Goal: Task Accomplishment & Management: Use online tool/utility

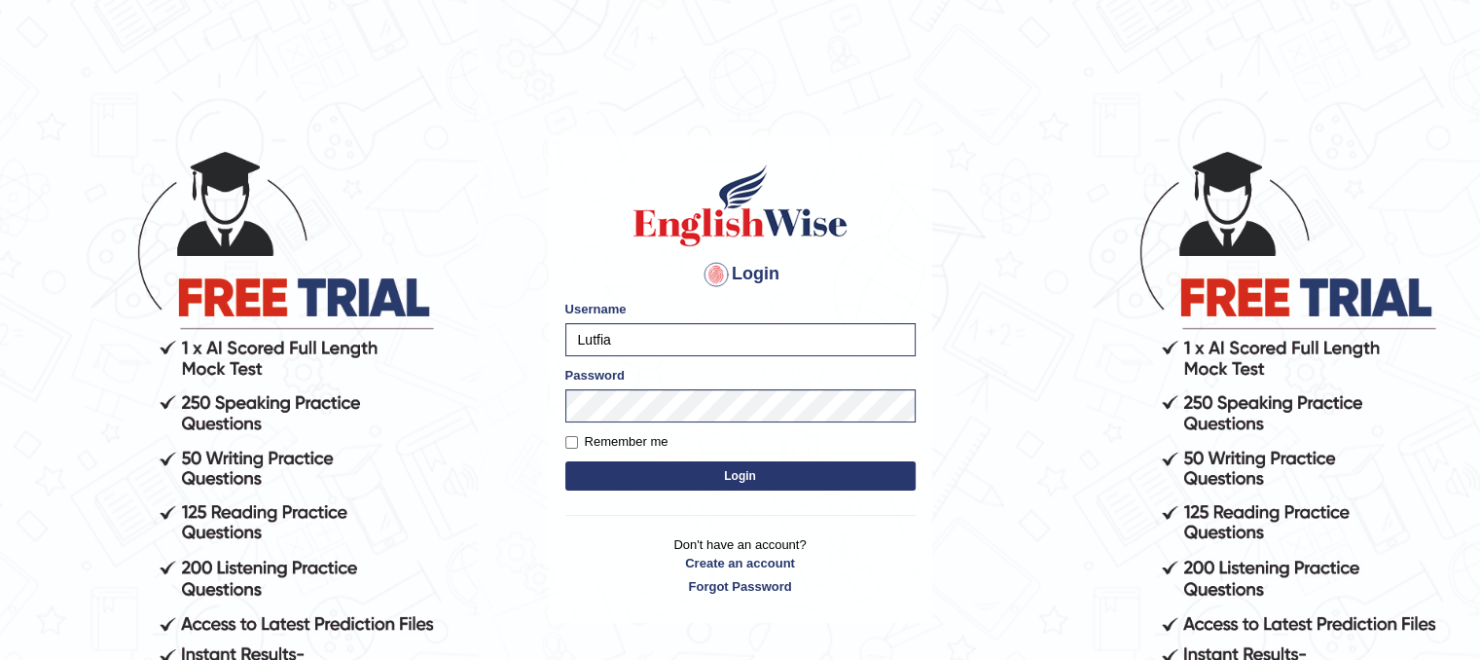
click at [681, 472] on button "Login" at bounding box center [740, 475] width 350 height 29
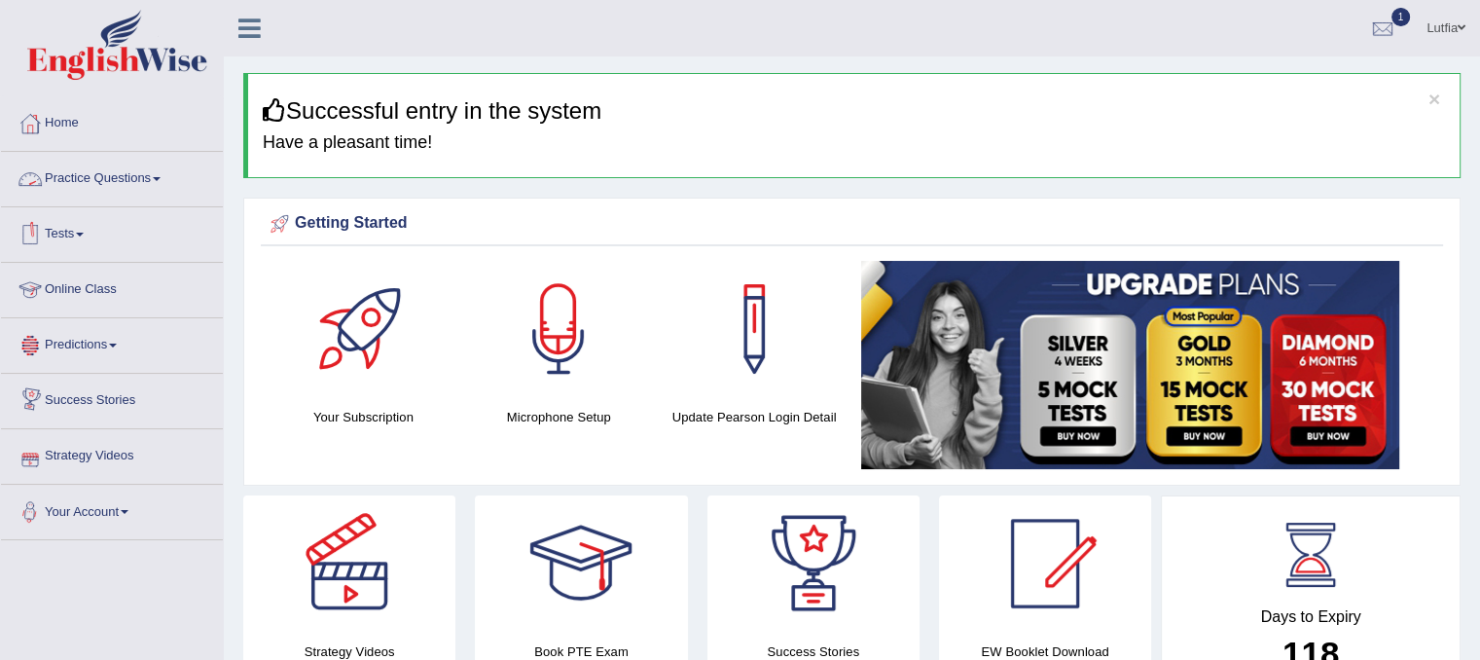
click at [119, 184] on link "Practice Questions" at bounding box center [112, 176] width 222 height 49
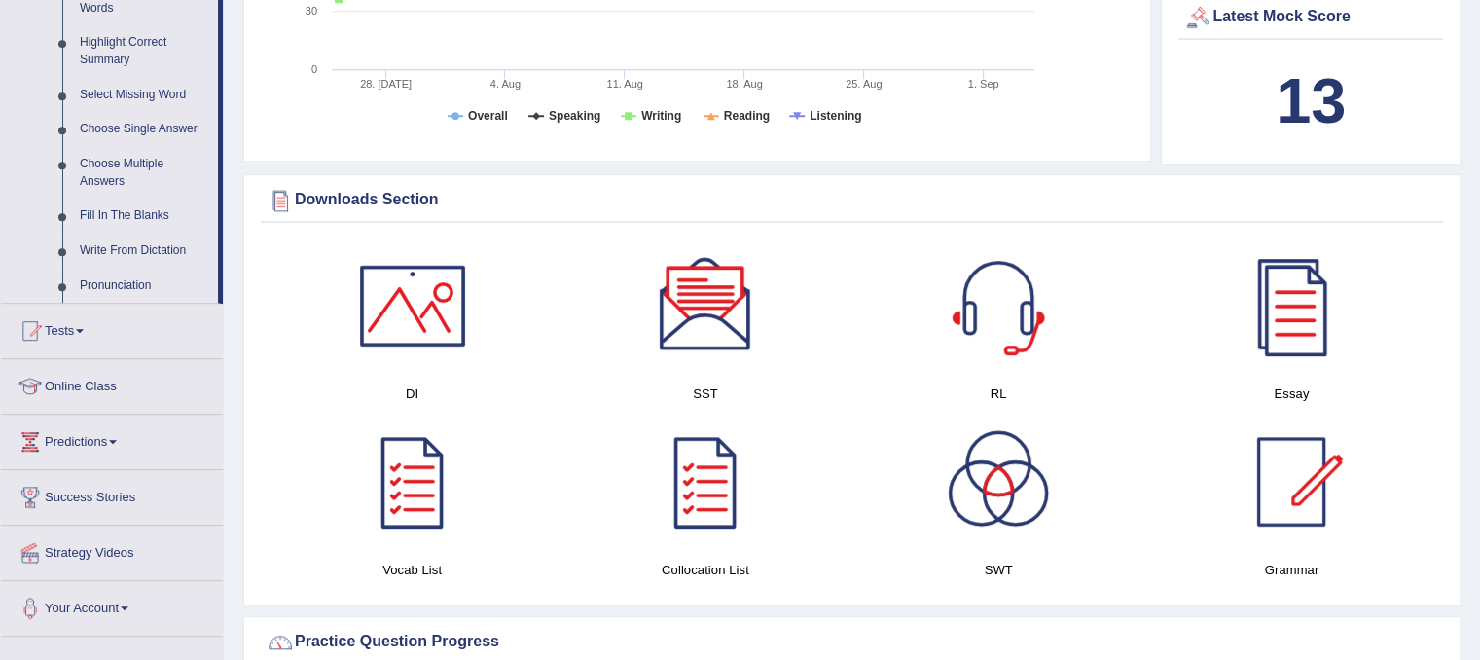
scroll to position [973, 0]
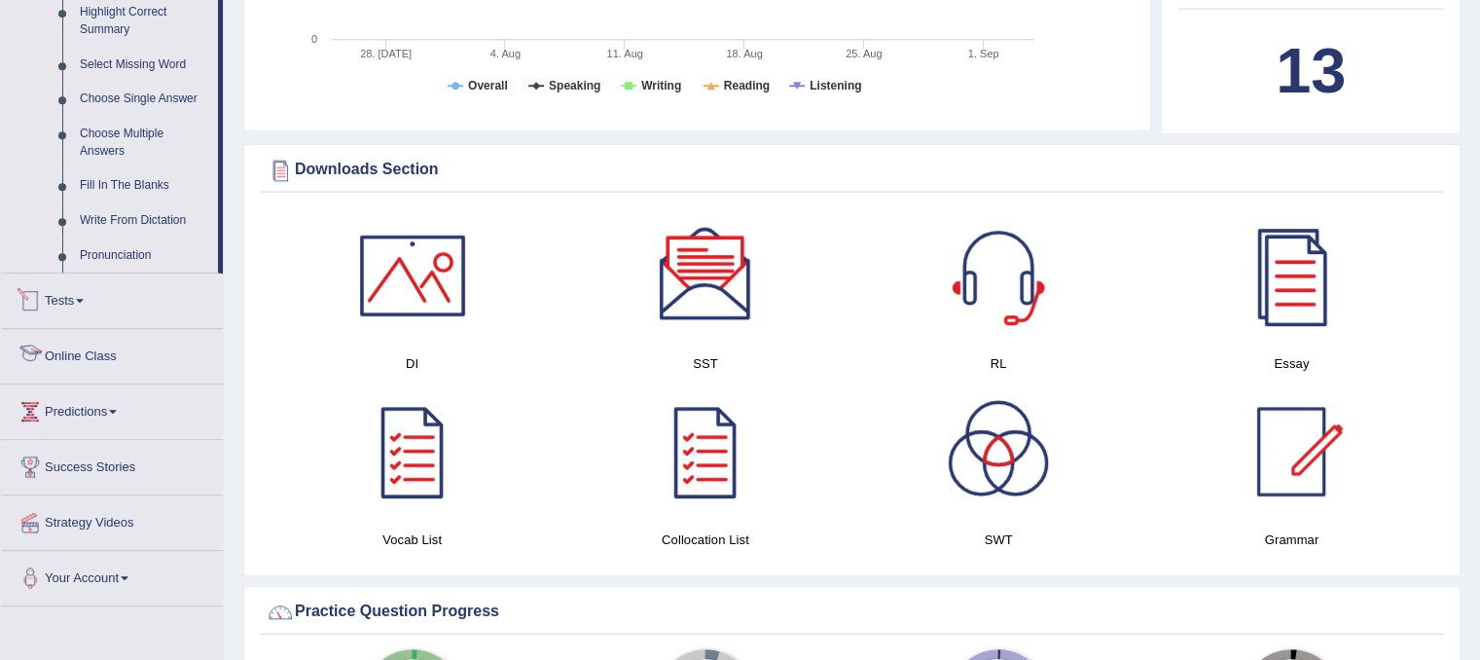
click at [53, 296] on link "Tests" at bounding box center [112, 297] width 222 height 49
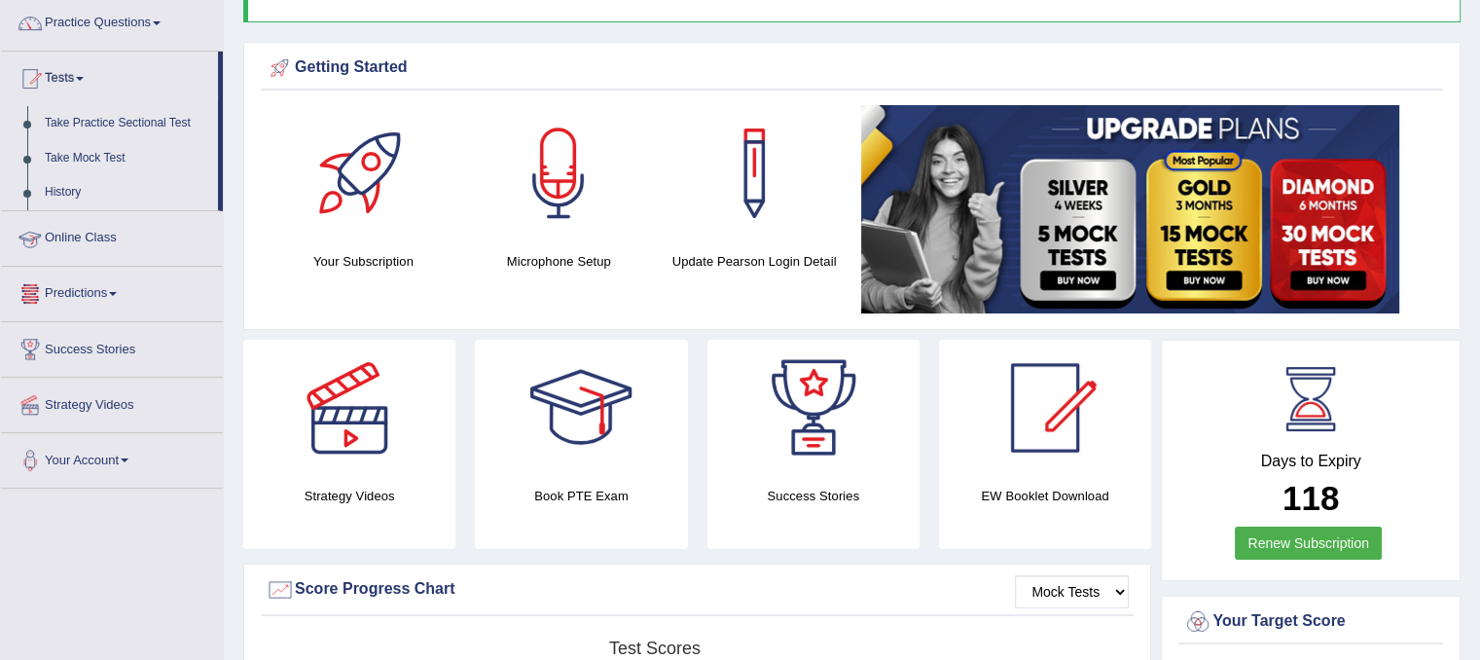
scroll to position [123, 0]
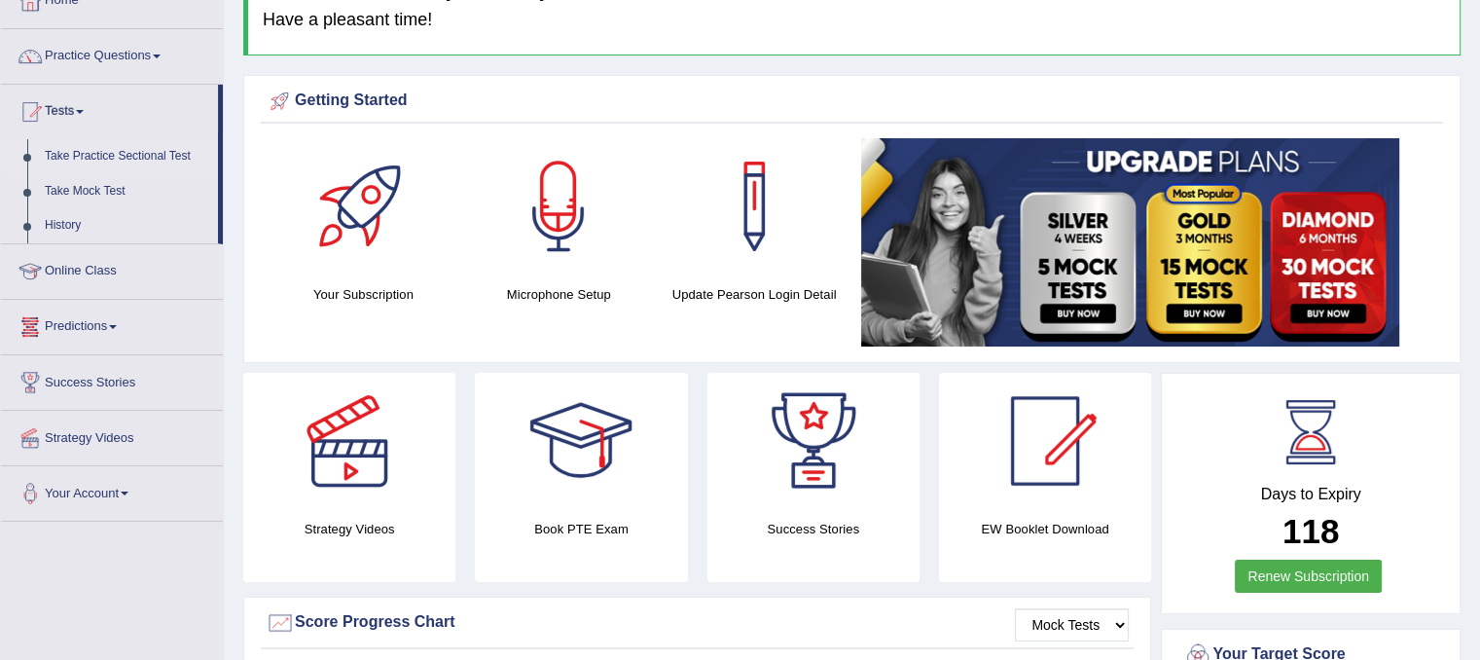
click at [121, 161] on link "Take Practice Sectional Test" at bounding box center [127, 156] width 182 height 35
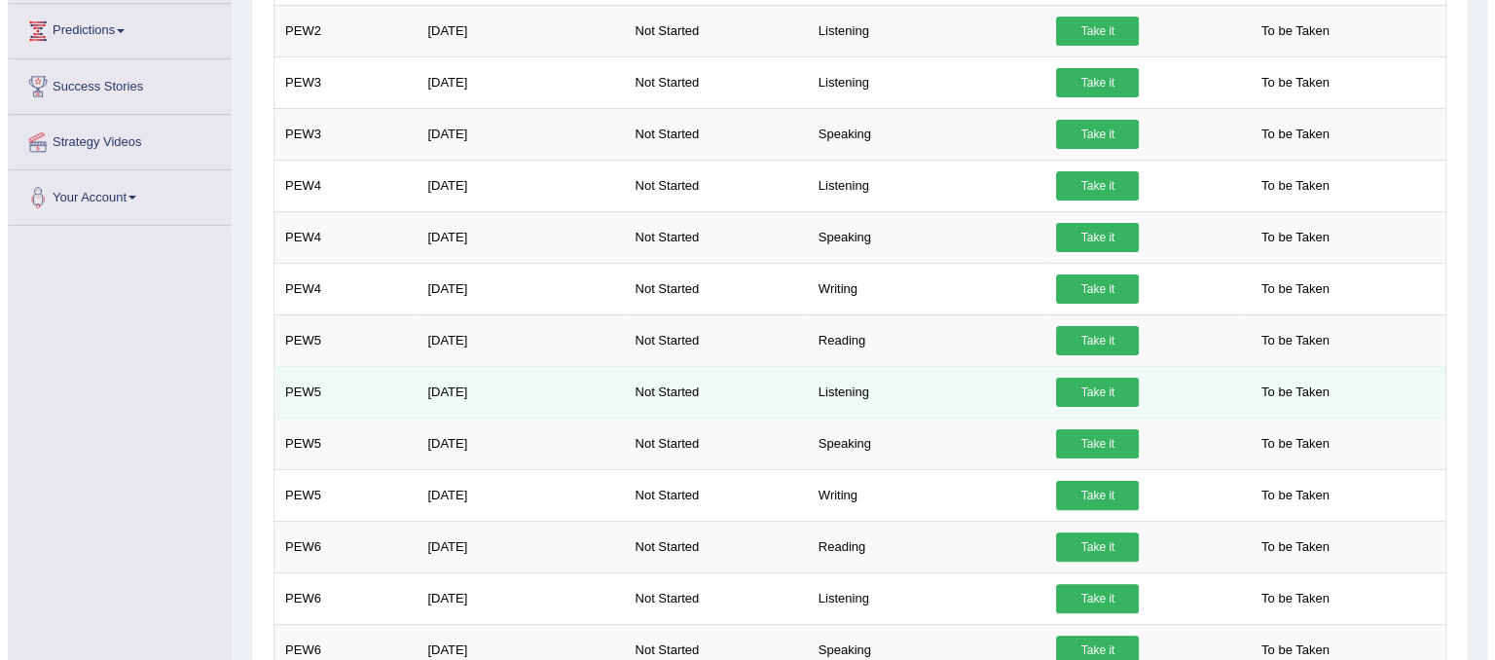
scroll to position [487, 0]
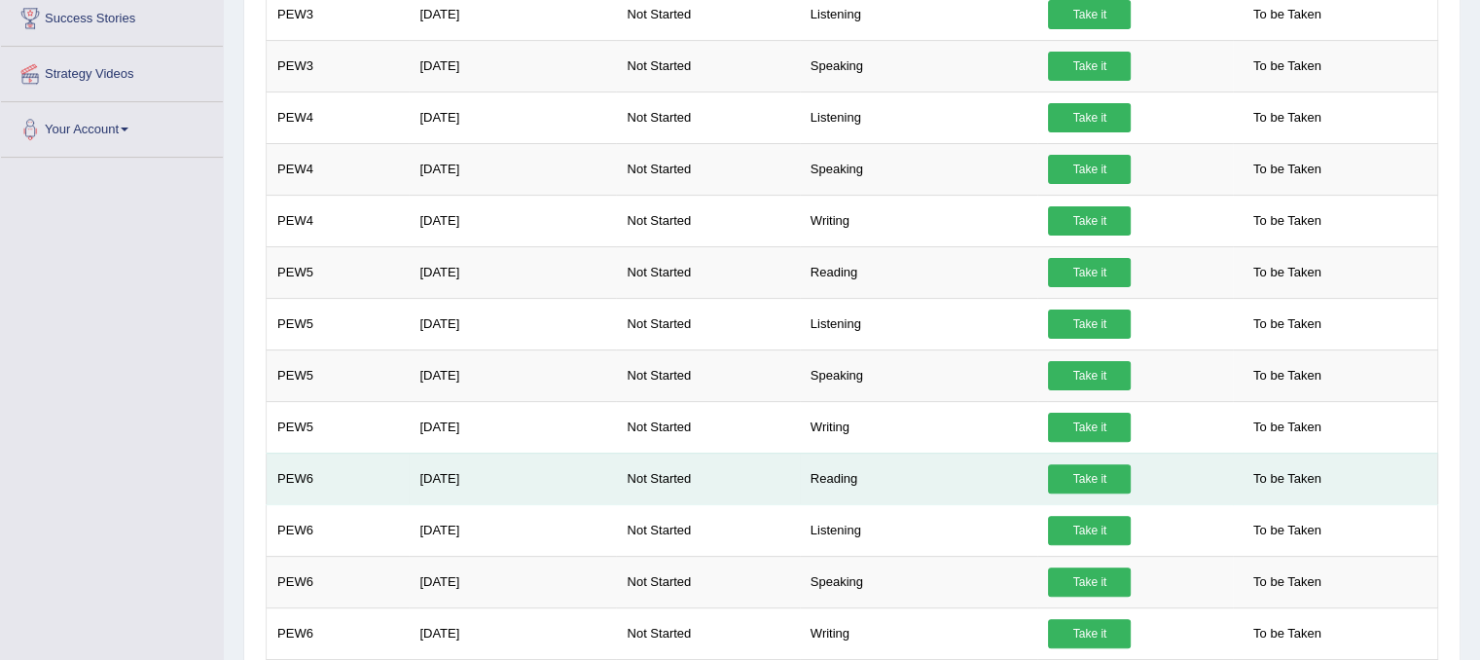
click at [1067, 472] on link "Take it" at bounding box center [1089, 478] width 83 height 29
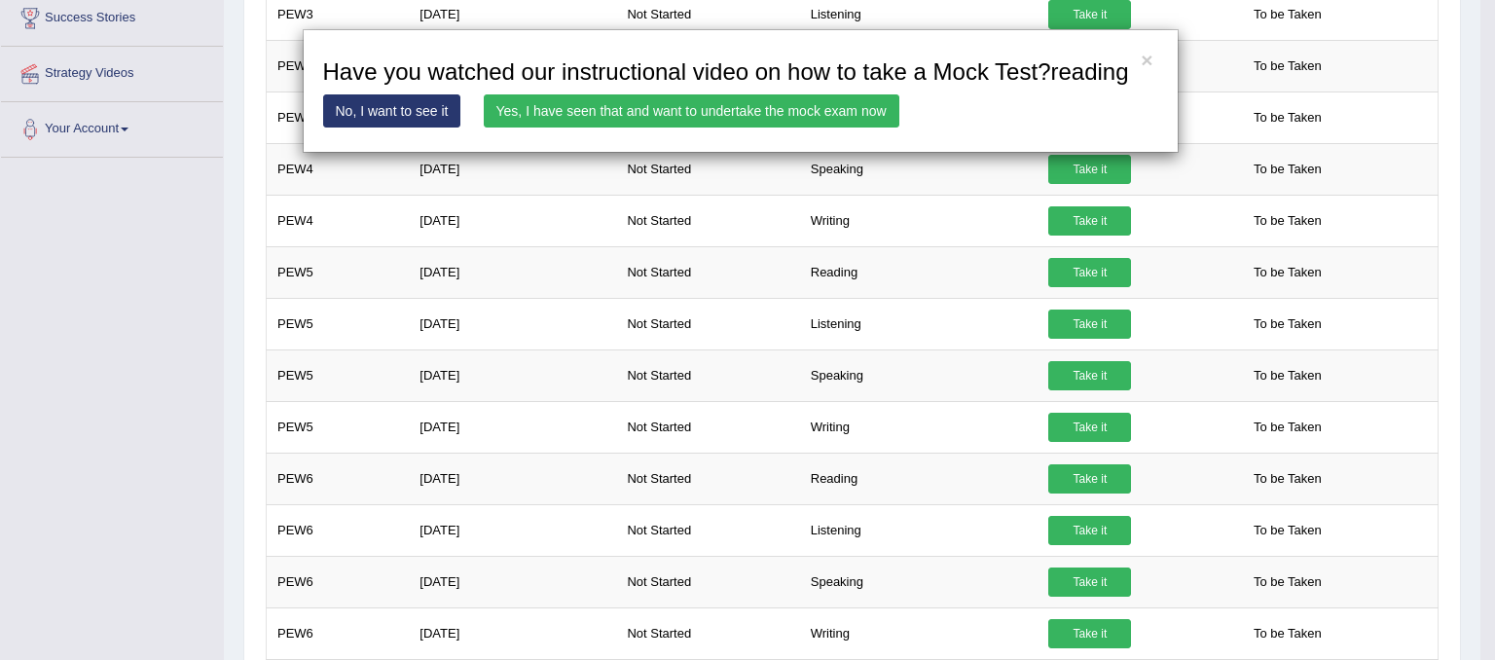
click at [789, 110] on link "Yes, I have seen that and want to undertake the mock exam now" at bounding box center [692, 110] width 416 height 33
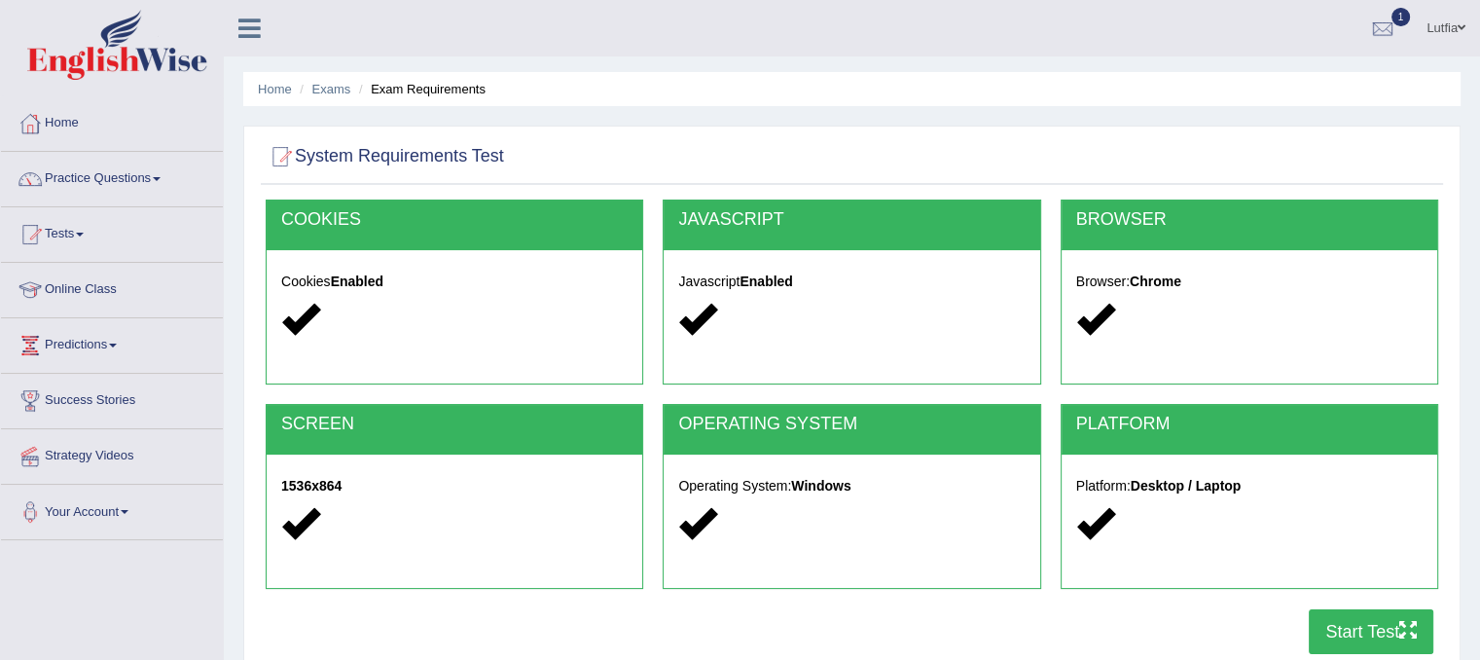
click at [859, 429] on h2 "OPERATING SYSTEM" at bounding box center [851, 424] width 346 height 19
click at [1384, 636] on button "Start Test" at bounding box center [1371, 631] width 125 height 45
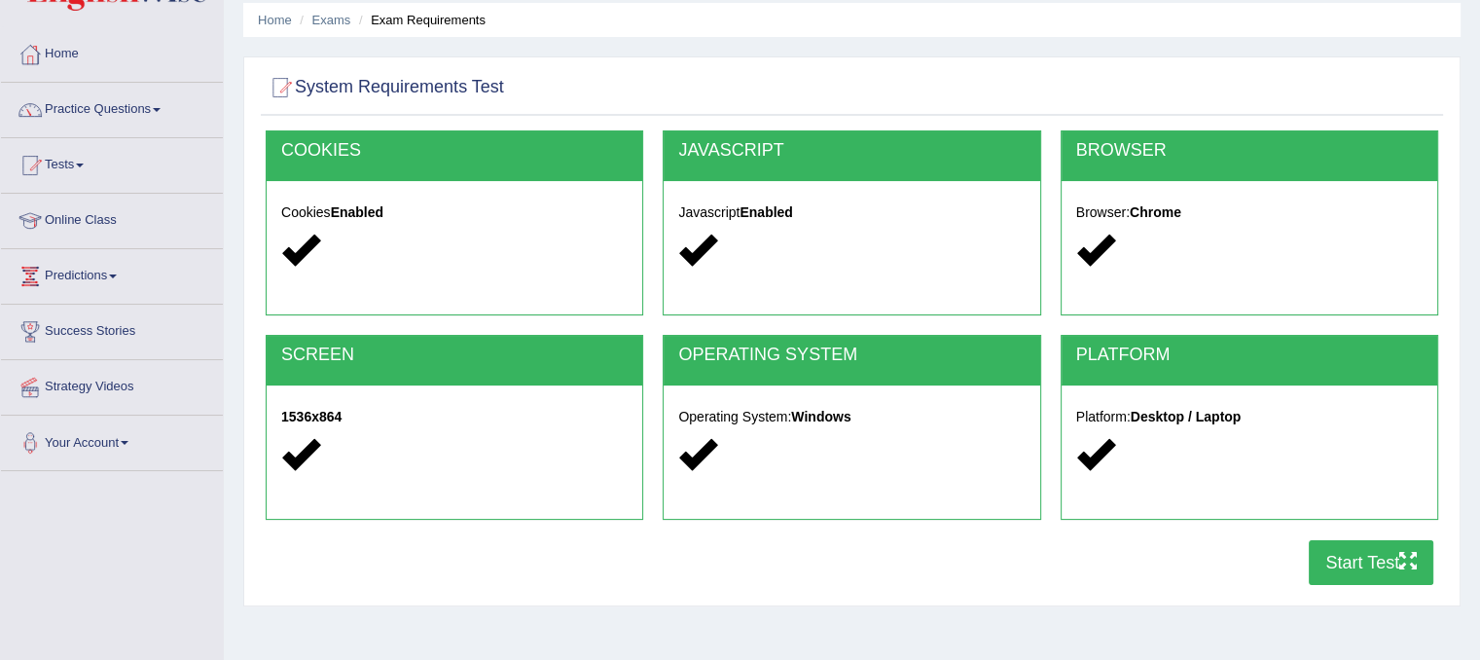
scroll to position [97, 0]
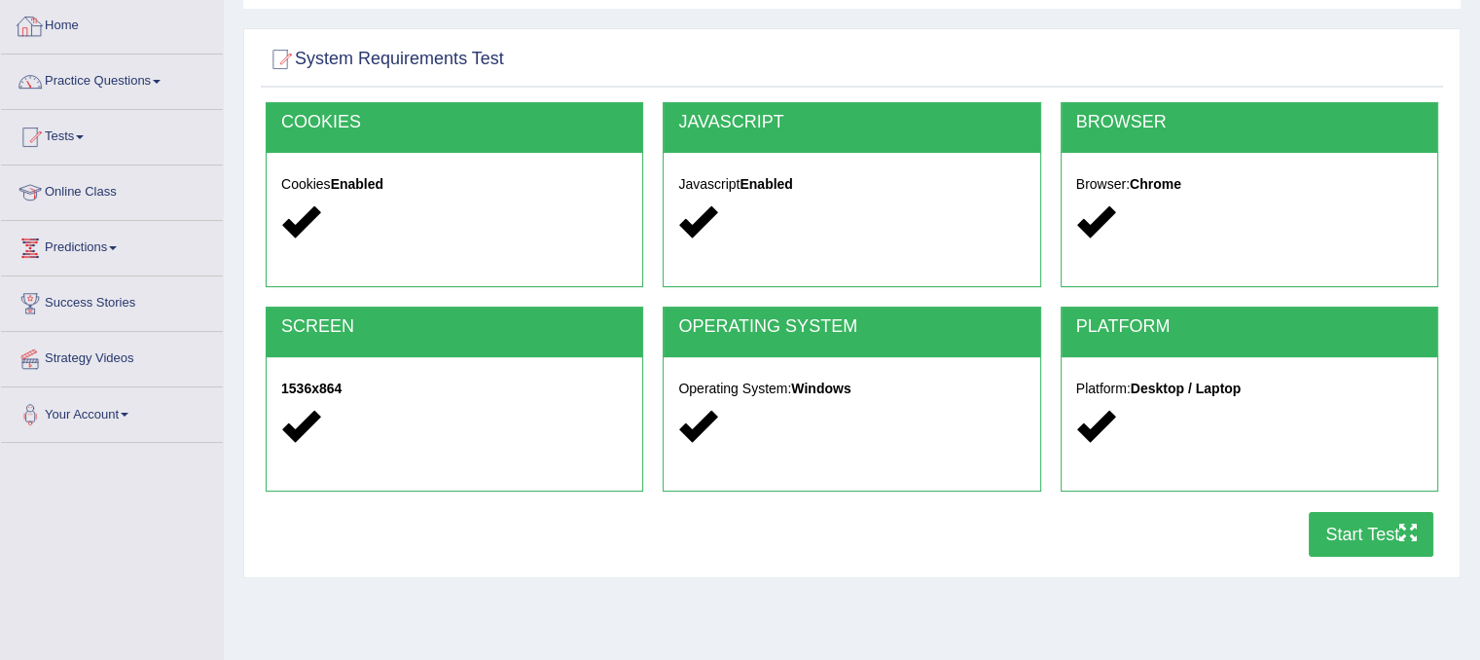
click at [21, 20] on div at bounding box center [30, 26] width 29 height 29
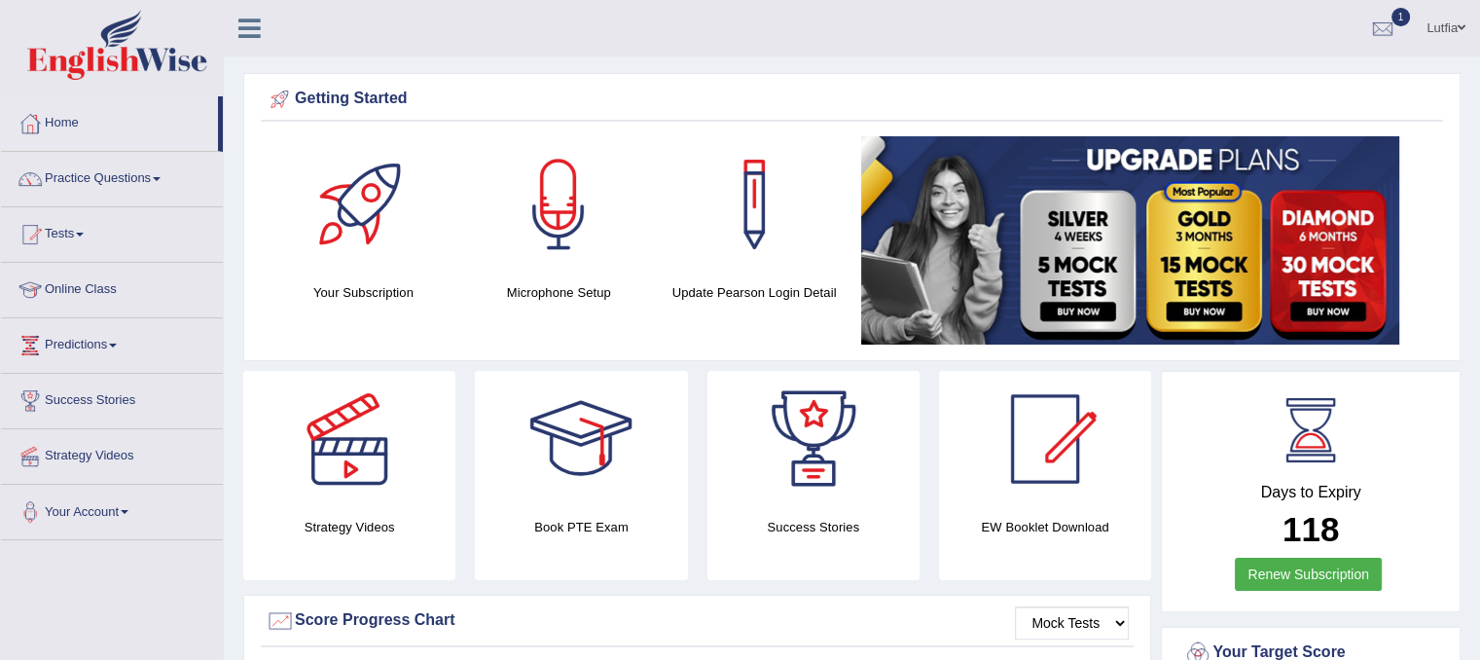
click at [21, 20] on span at bounding box center [117, 45] width 210 height 70
click at [70, 118] on link "Home" at bounding box center [112, 120] width 222 height 49
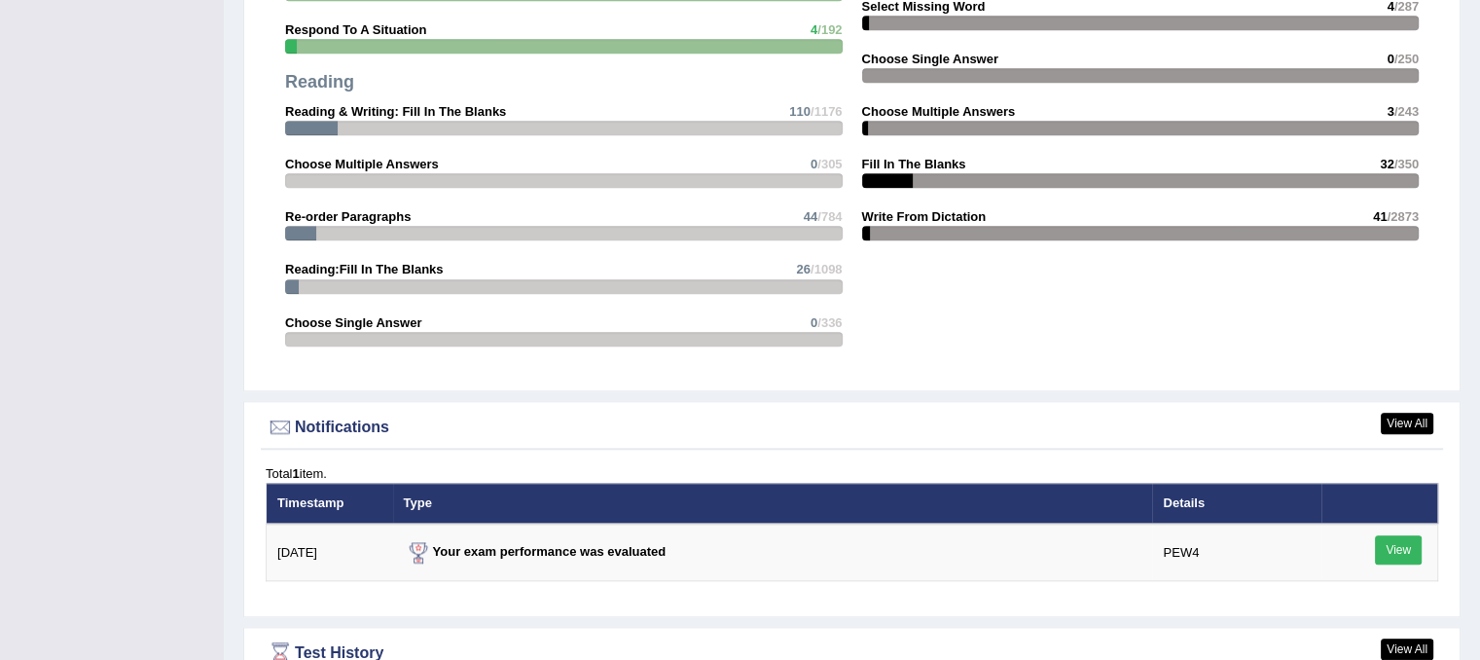
scroll to position [2433, 0]
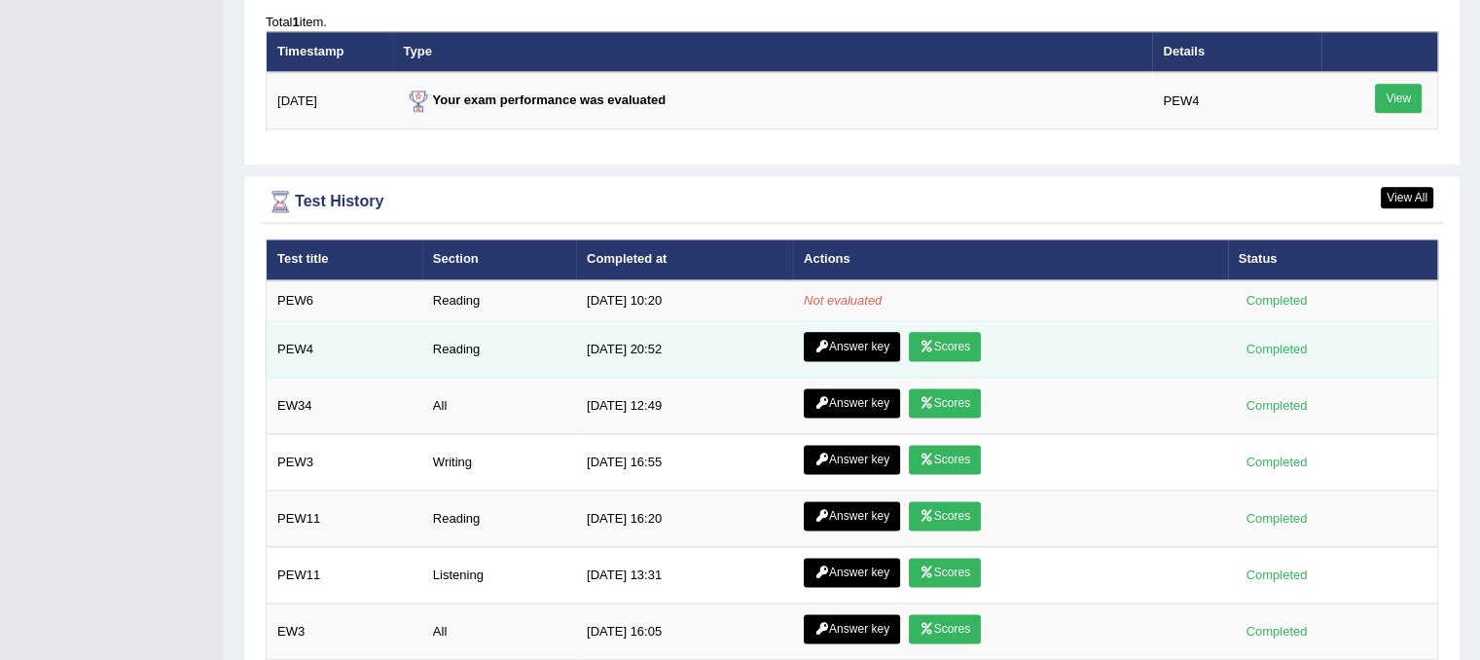
click at [839, 336] on link "Answer key" at bounding box center [852, 346] width 96 height 29
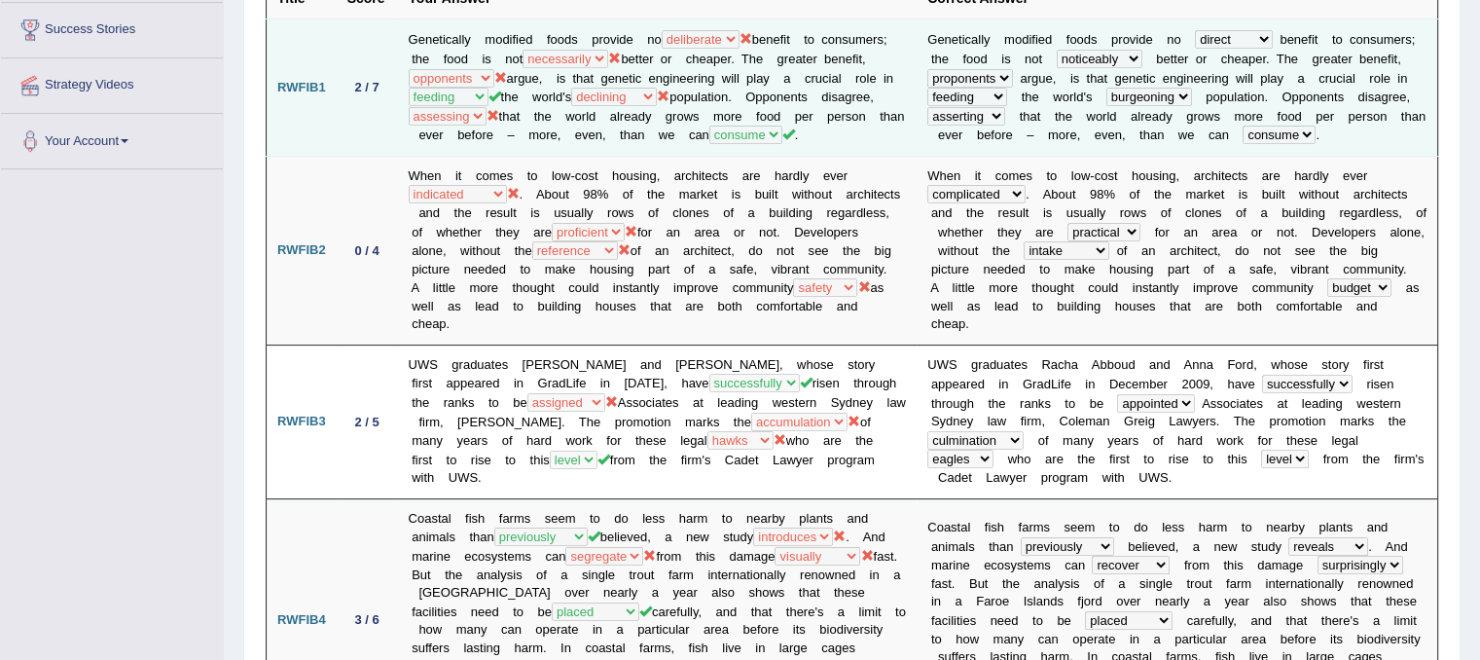
scroll to position [389, 0]
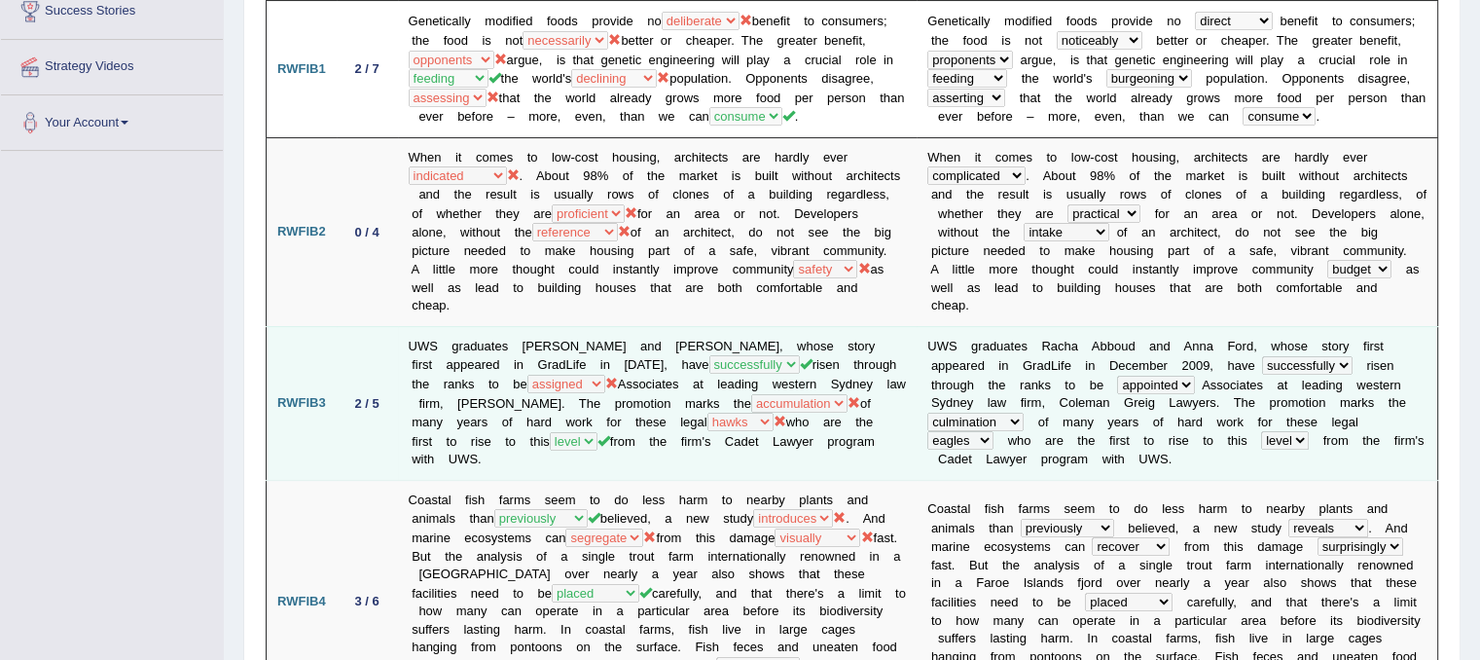
click at [697, 406] on td "UWS graduates Racha Abboud and Anna Ford, whose story first appeared in GradLif…" at bounding box center [658, 403] width 520 height 154
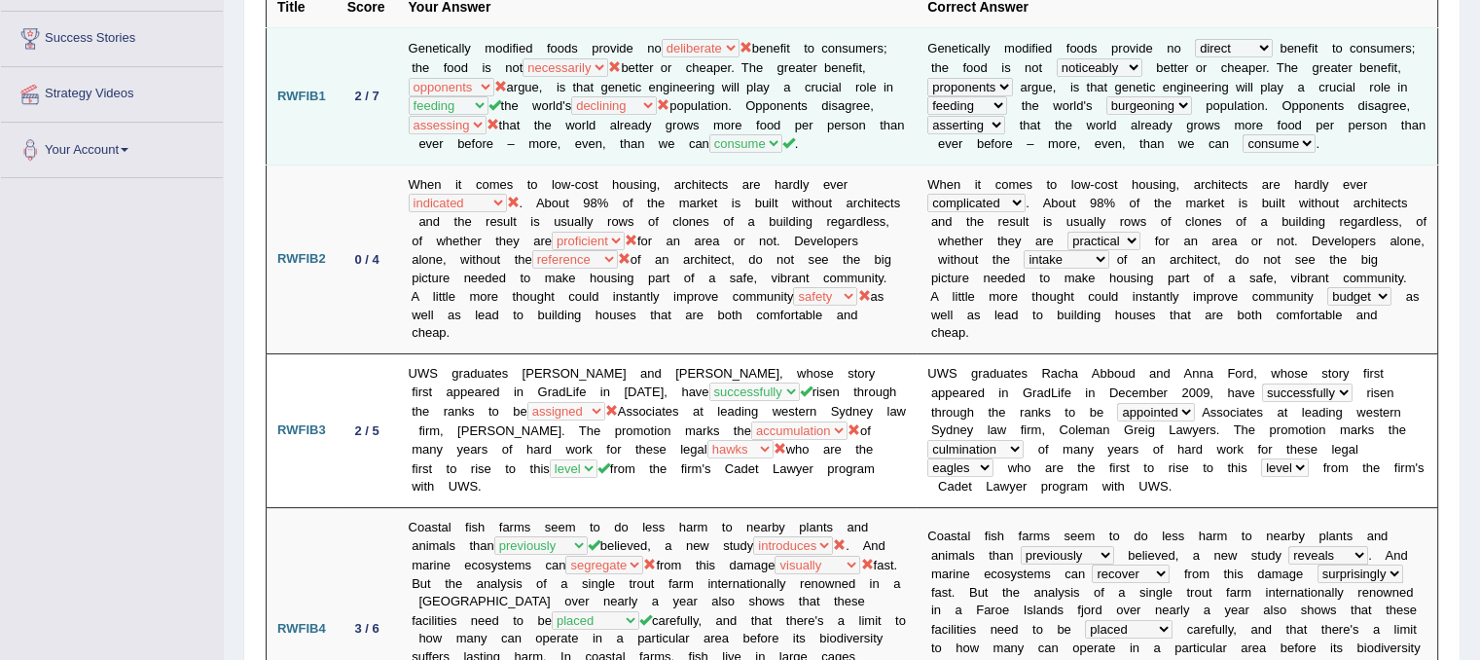
scroll to position [0, 0]
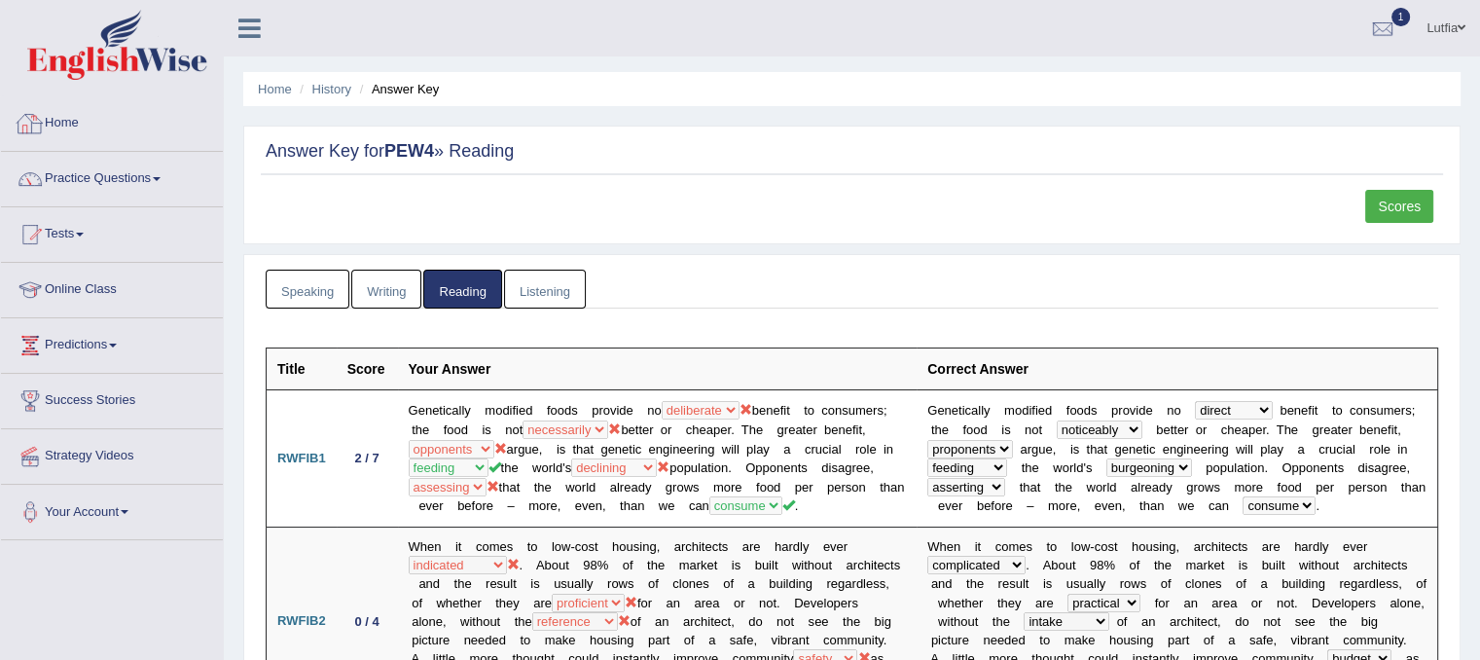
click at [73, 122] on link "Home" at bounding box center [112, 120] width 222 height 49
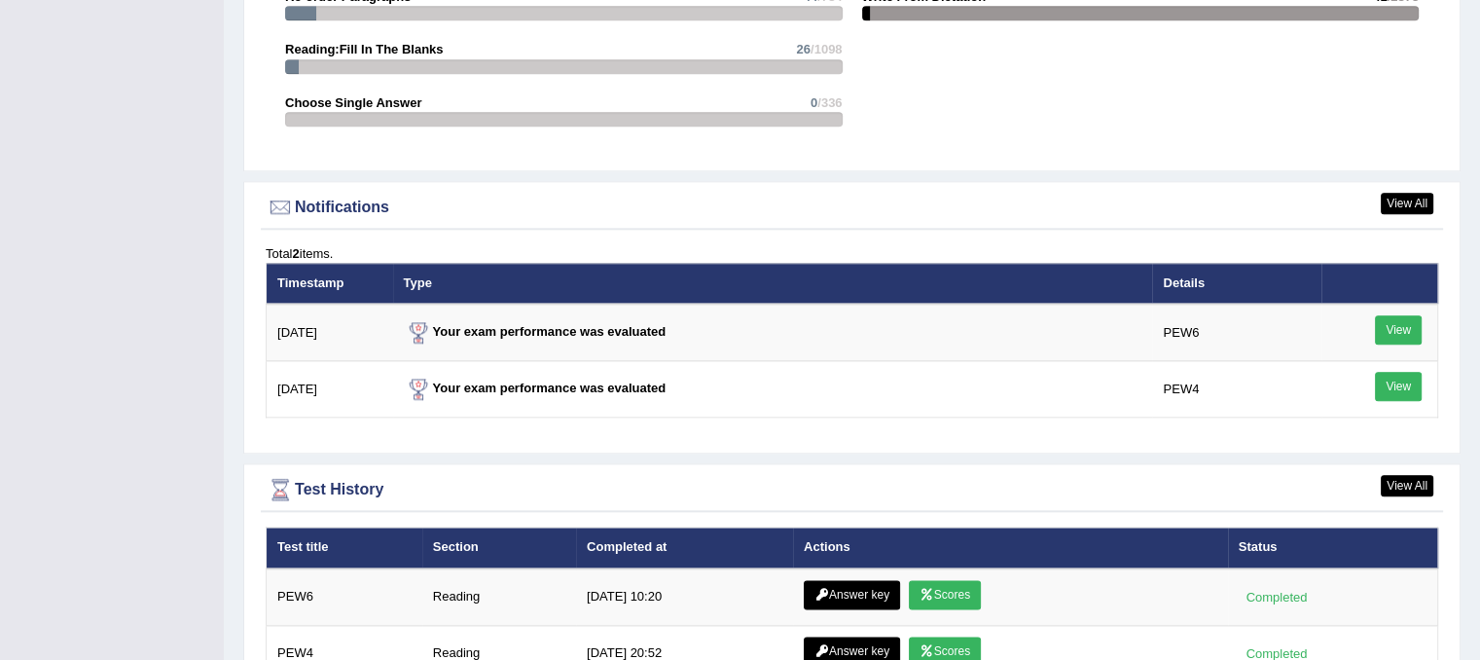
scroll to position [2336, 0]
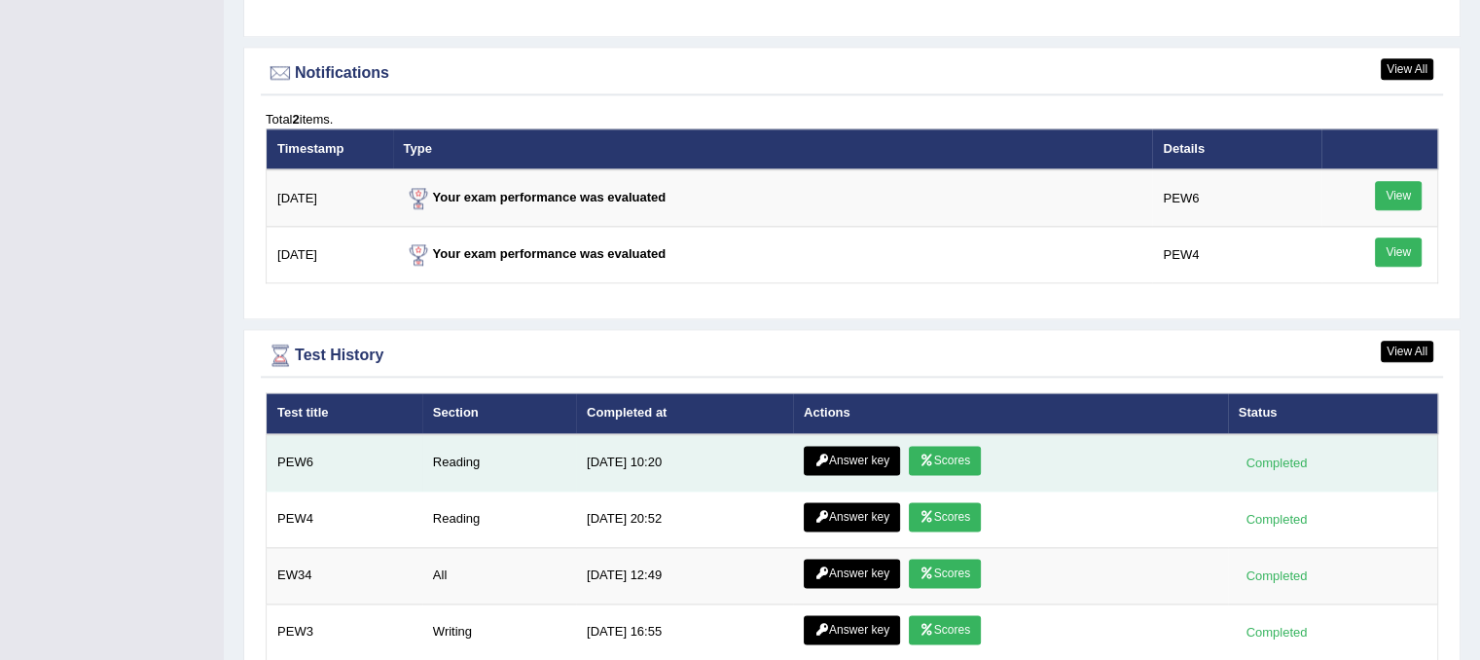
click at [931, 448] on link "Scores" at bounding box center [945, 460] width 72 height 29
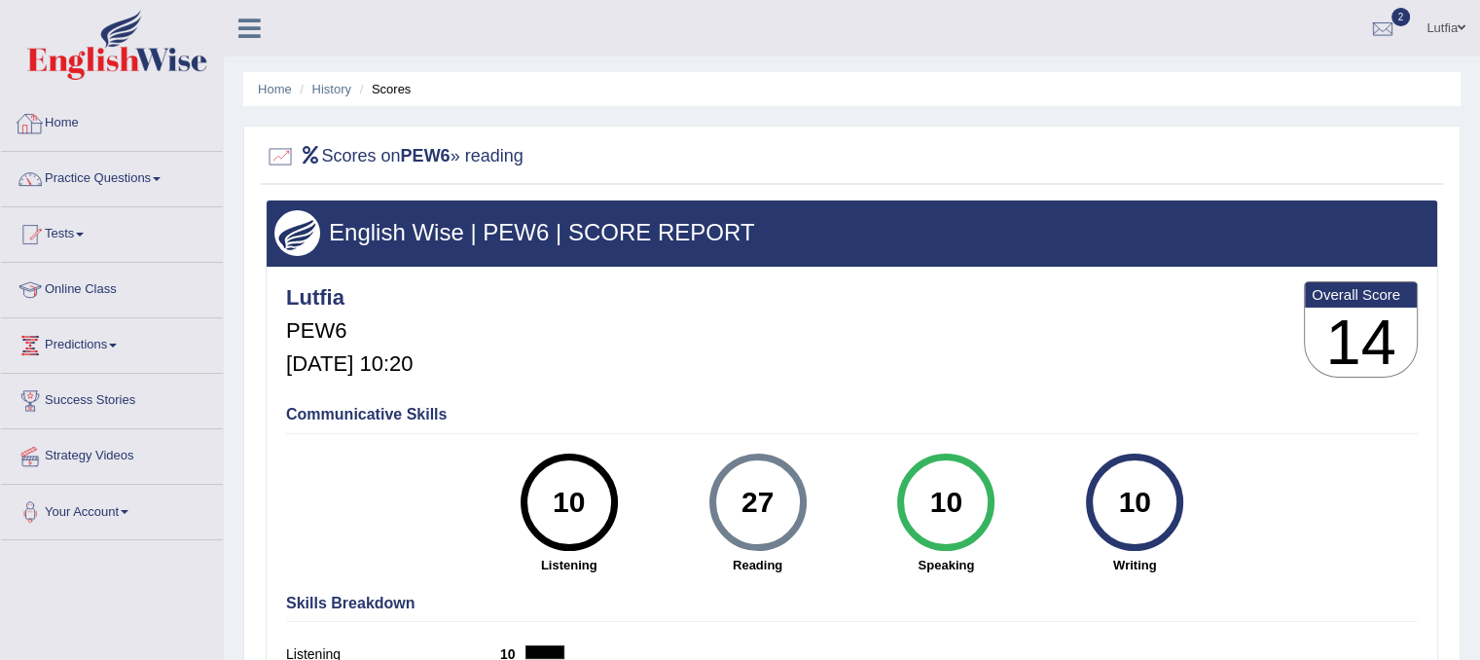
click at [87, 123] on link "Home" at bounding box center [112, 120] width 222 height 49
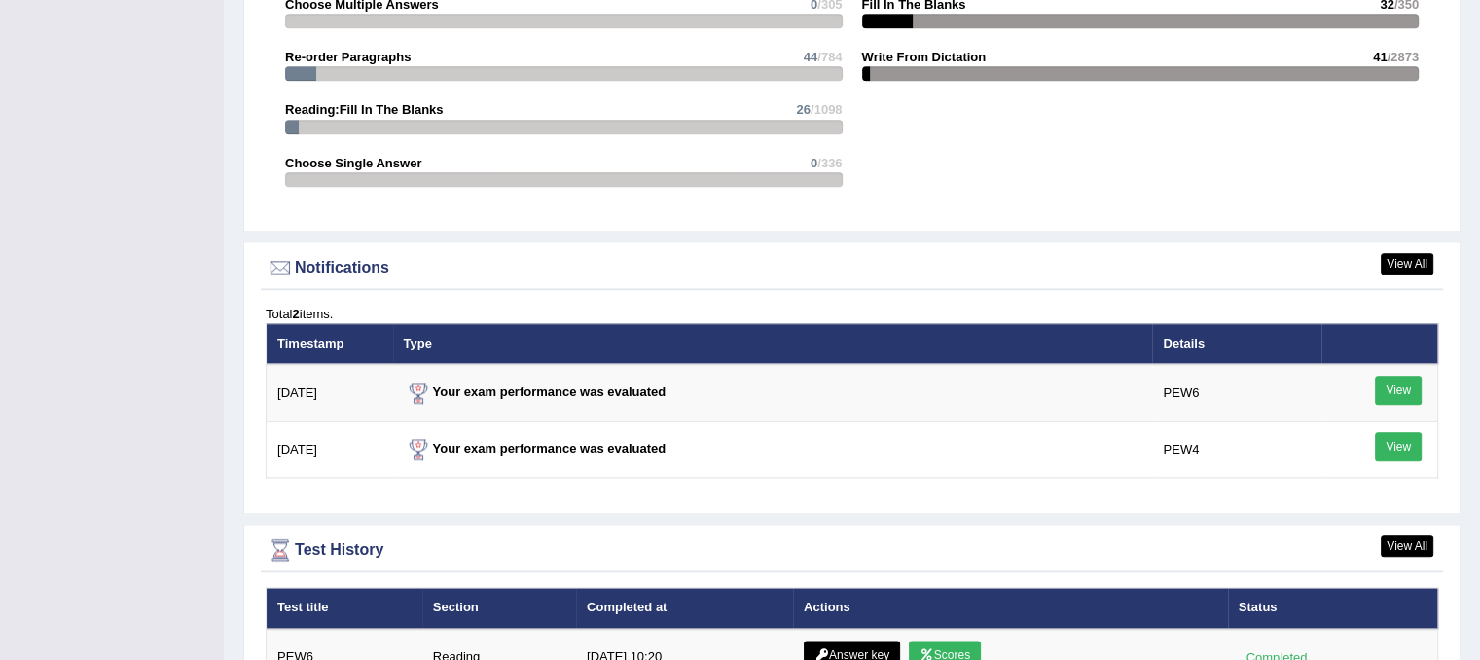
scroll to position [2530, 0]
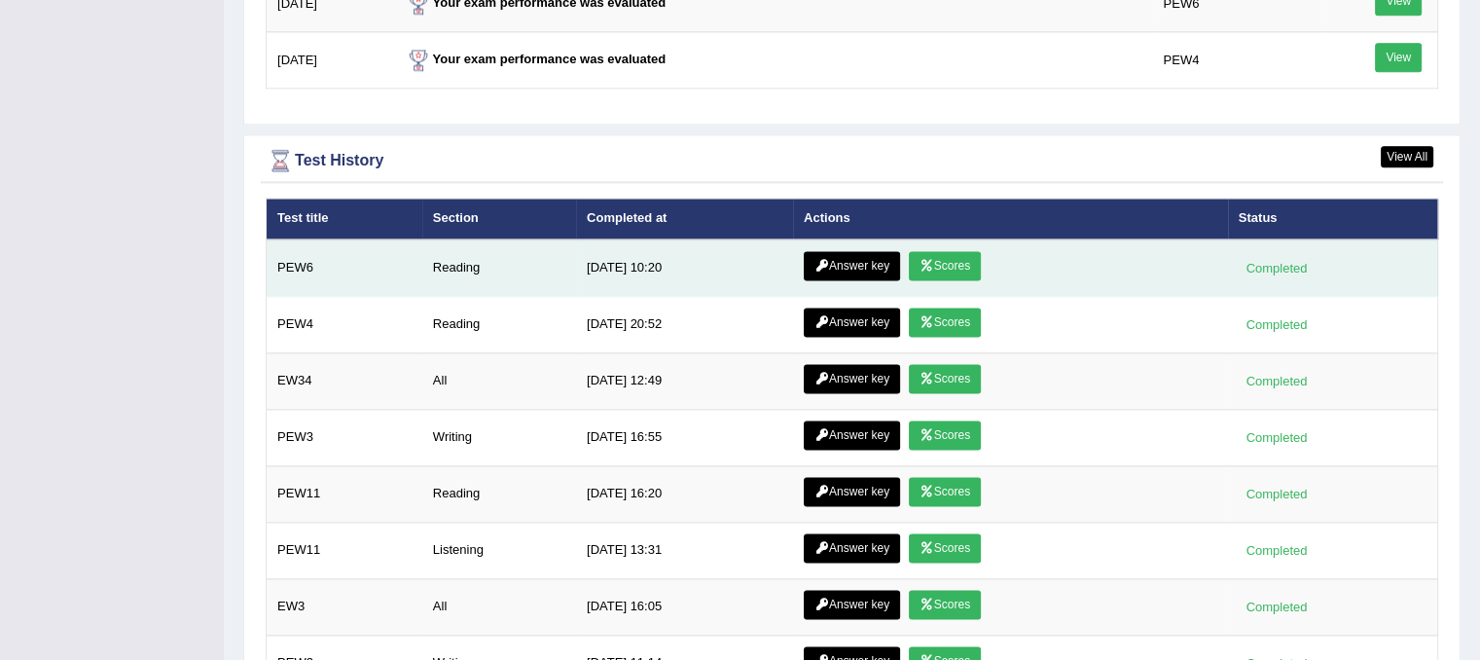
click at [837, 254] on link "Answer key" at bounding box center [852, 265] width 96 height 29
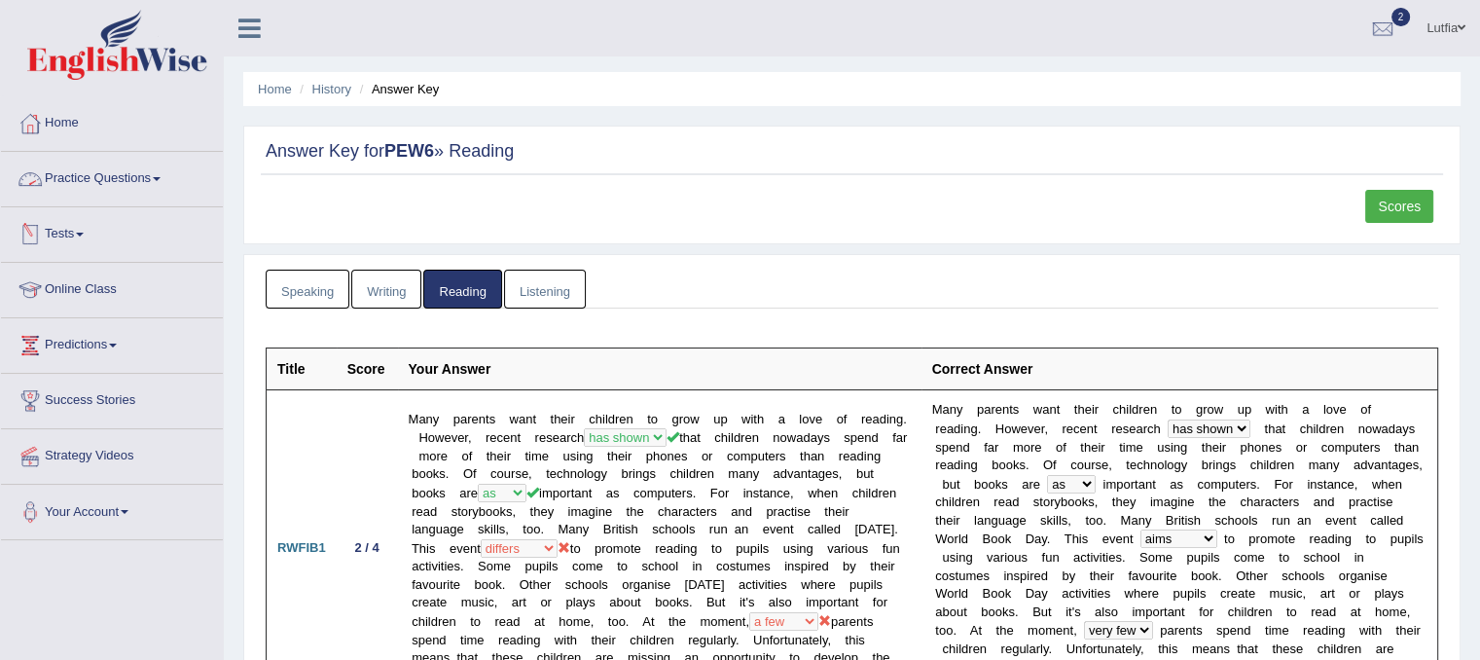
click at [79, 228] on link "Tests" at bounding box center [112, 231] width 222 height 49
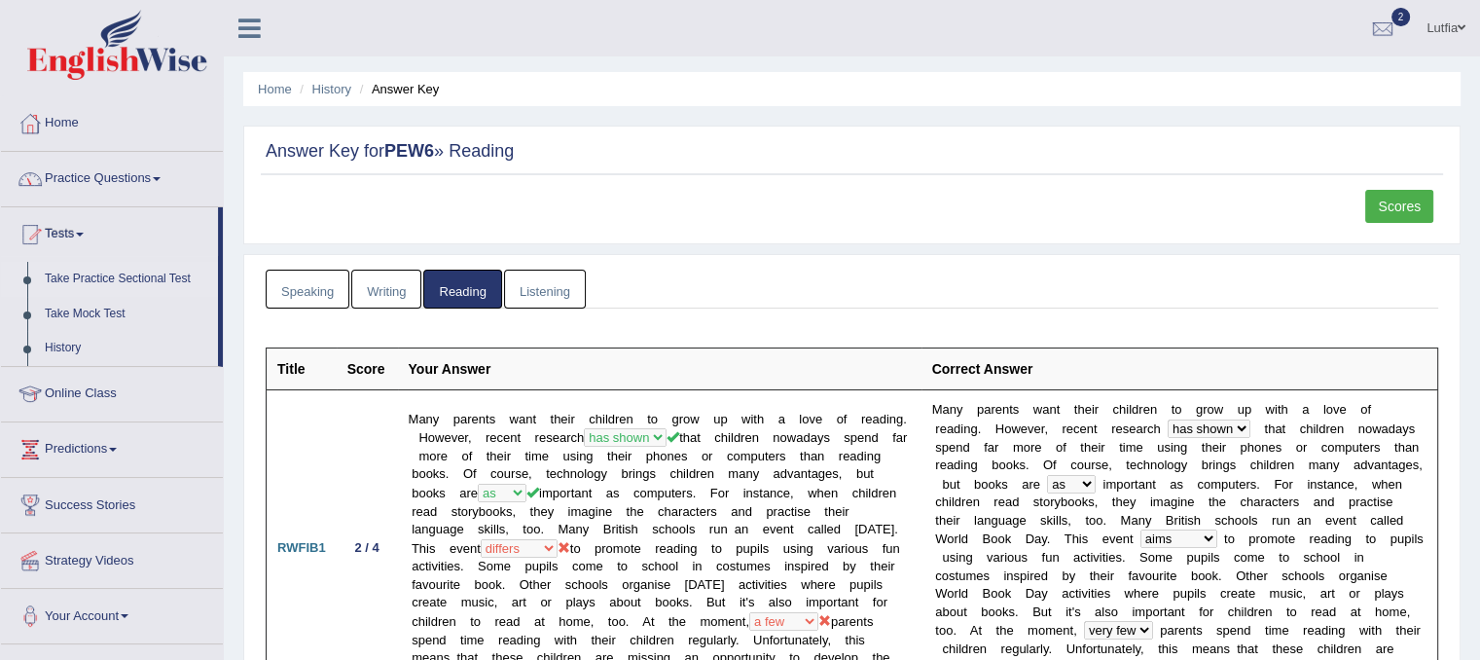
click at [98, 277] on link "Take Practice Sectional Test" at bounding box center [127, 279] width 182 height 35
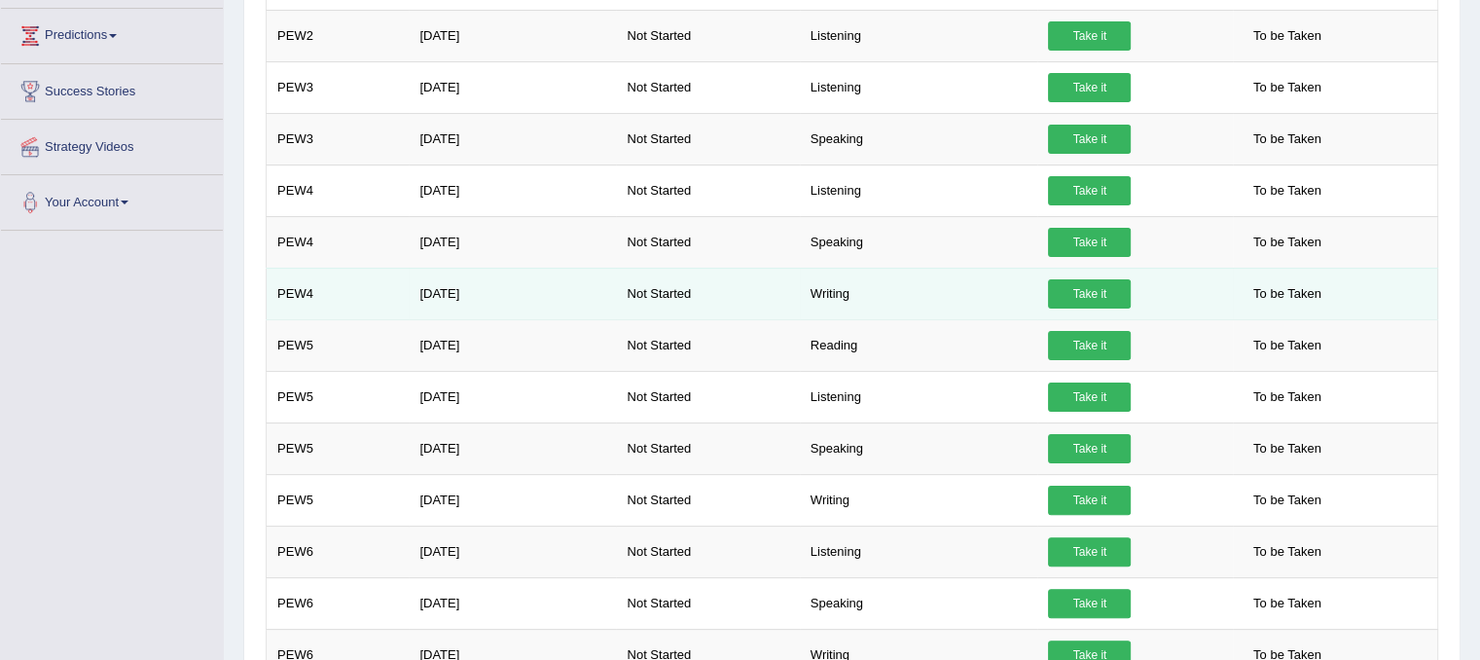
click at [1064, 284] on link "Take it" at bounding box center [1089, 293] width 83 height 29
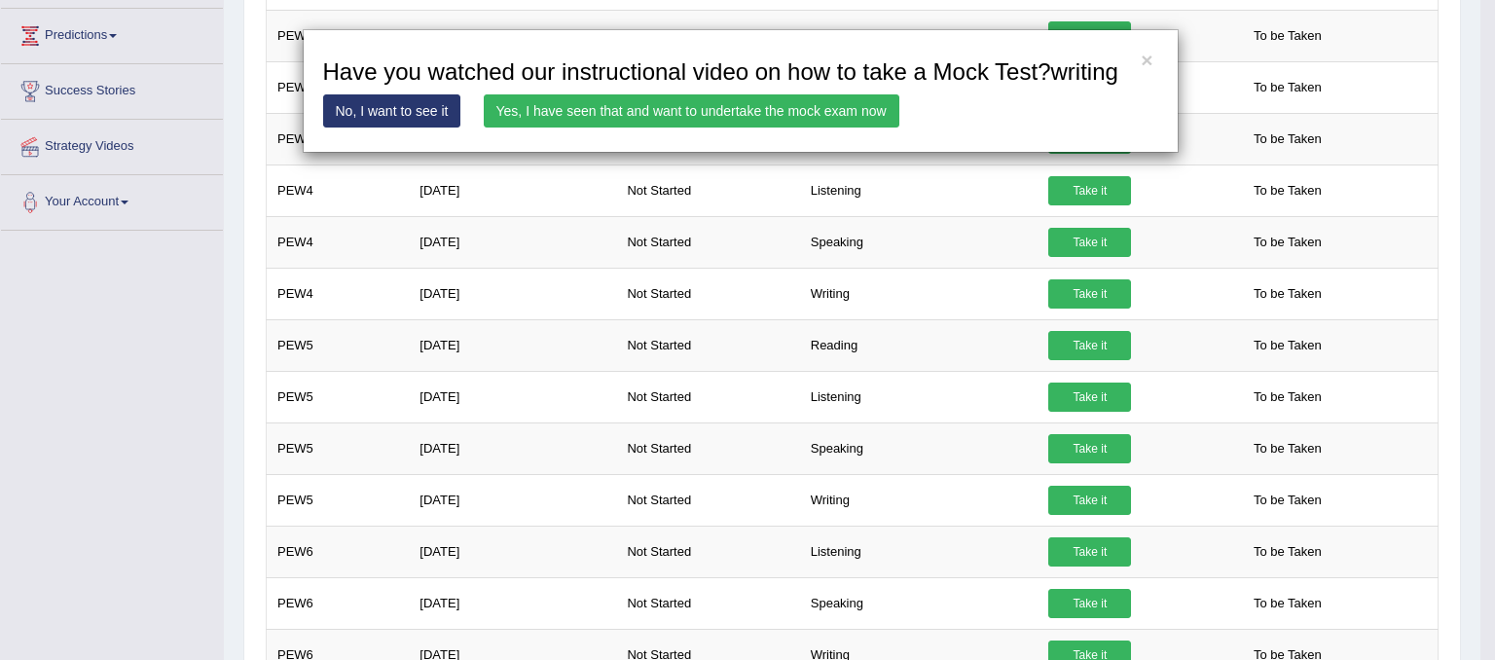
click at [860, 106] on link "Yes, I have seen that and want to undertake the mock exam now" at bounding box center [692, 110] width 416 height 33
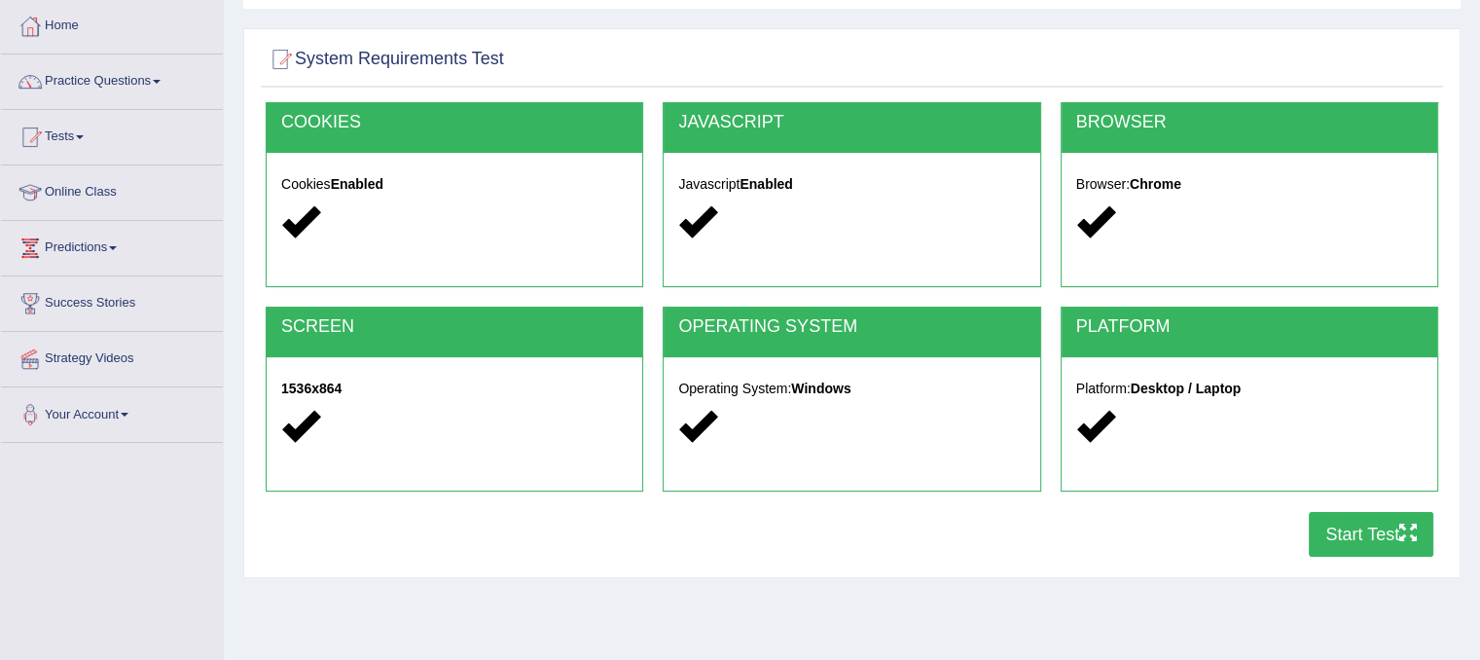
scroll to position [292, 0]
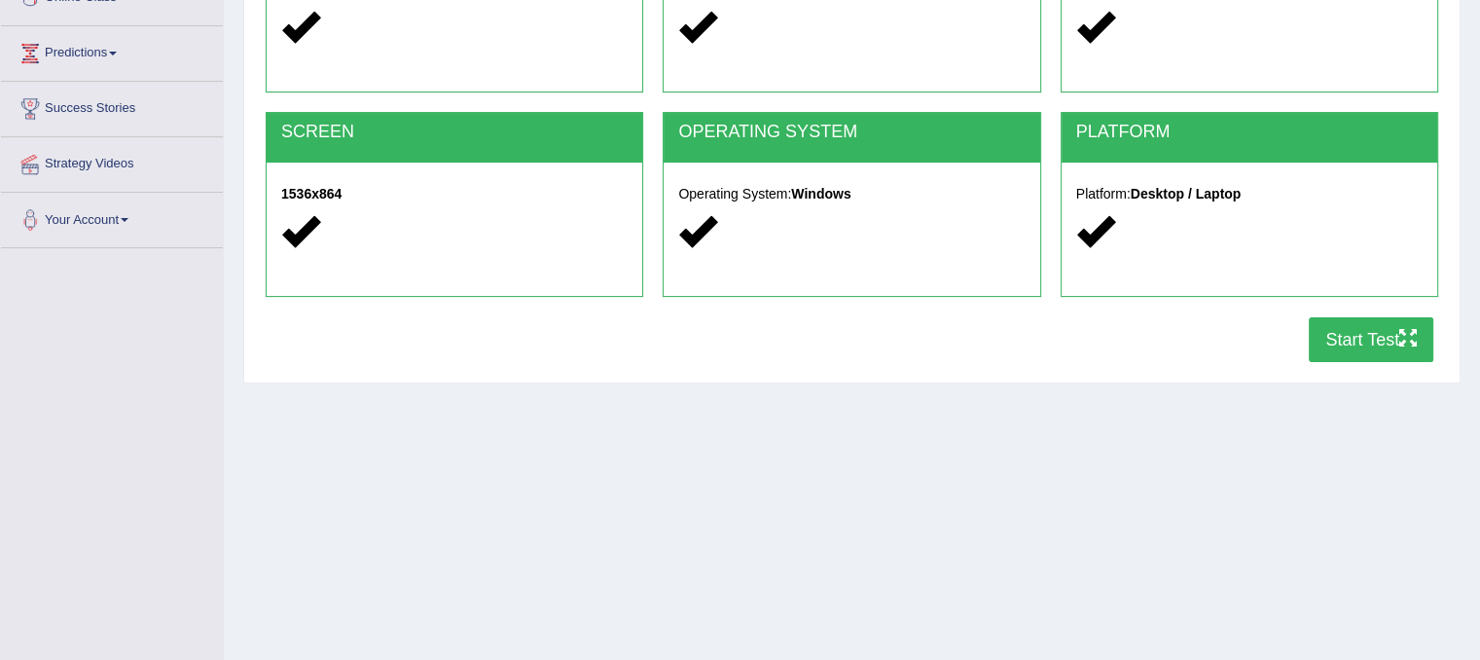
click at [1372, 339] on button "Start Test" at bounding box center [1371, 339] width 125 height 45
